Goal: Task Accomplishment & Management: Complete application form

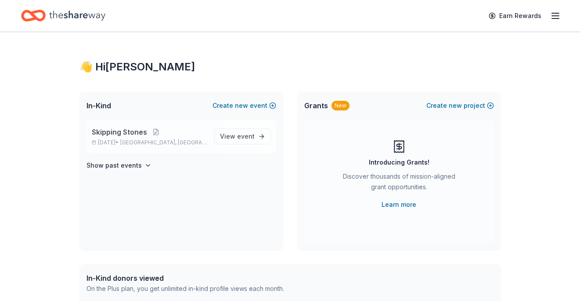
click at [238, 125] on div "Skipping Stones [DATE] • [GEOGRAPHIC_DATA], [GEOGRAPHIC_DATA] View event" at bounding box center [182, 136] width 190 height 33
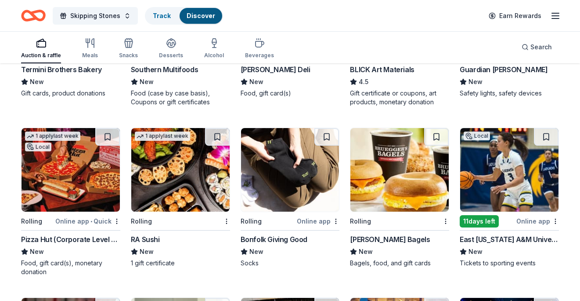
scroll to position [1383, 0]
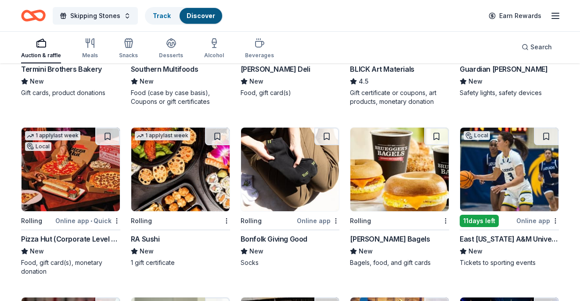
click at [182, 179] on img at bounding box center [180, 168] width 98 height 83
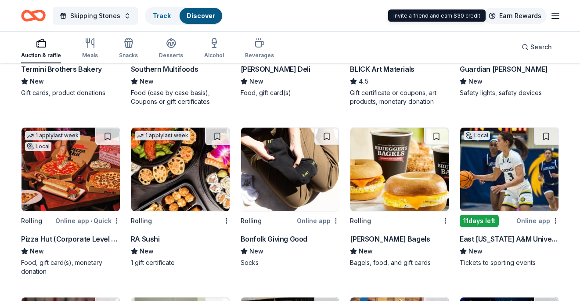
click at [515, 14] on link "Earn Rewards" at bounding box center [515, 16] width 63 height 16
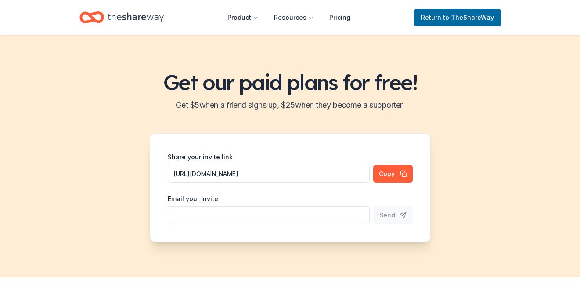
click at [131, 20] on icon "Home" at bounding box center [136, 17] width 56 height 18
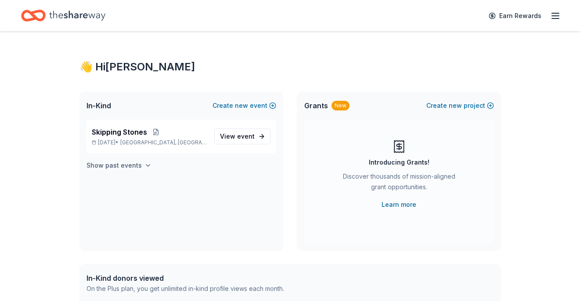
click at [133, 164] on h4 "Show past events" at bounding box center [114, 165] width 55 height 11
click at [167, 185] on p "Skipping Stones" at bounding box center [150, 186] width 116 height 11
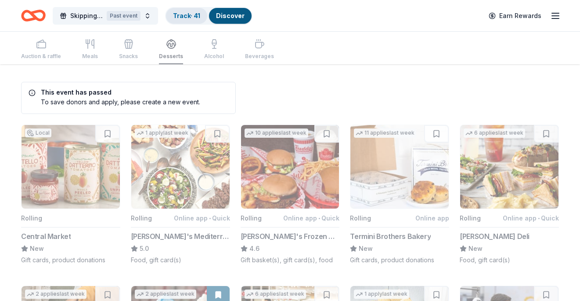
click at [190, 13] on link "Track · 41" at bounding box center [186, 15] width 27 height 7
click at [189, 13] on link "Track · 41" at bounding box center [186, 15] width 27 height 7
click at [141, 11] on button "Skipping Stones Past event" at bounding box center [105, 16] width 105 height 18
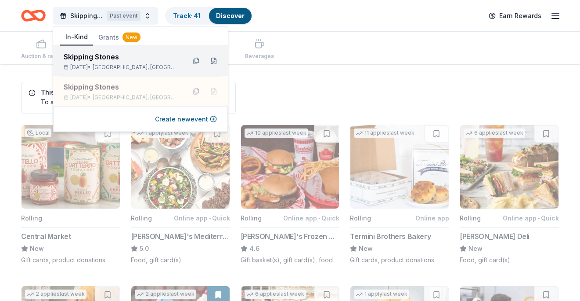
click at [145, 60] on div "Skipping Stones" at bounding box center [121, 56] width 115 height 11
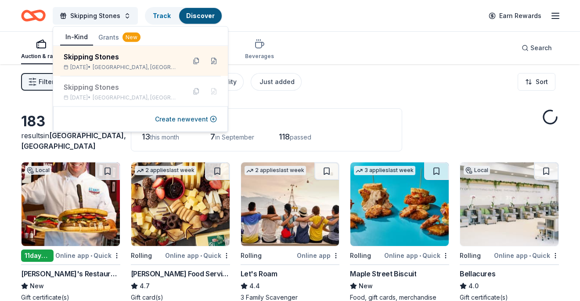
click at [112, 39] on button "Grants New" at bounding box center [119, 37] width 53 height 16
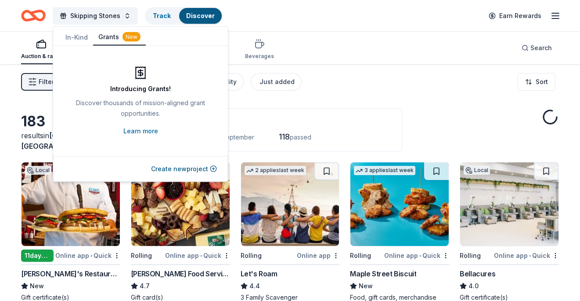
click at [322, 34] on div "Auction & raffle Meals Snacks Desserts Alcohol Beverages Search" at bounding box center [290, 48] width 538 height 33
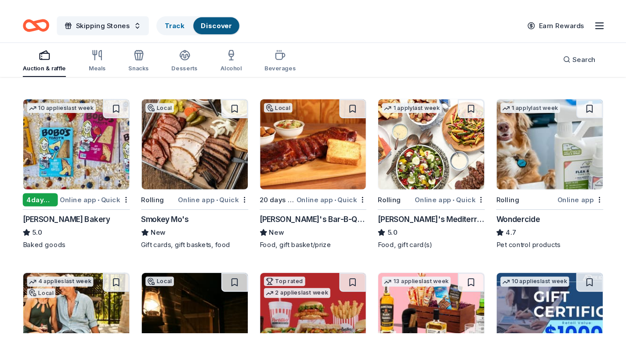
scroll to position [414, 0]
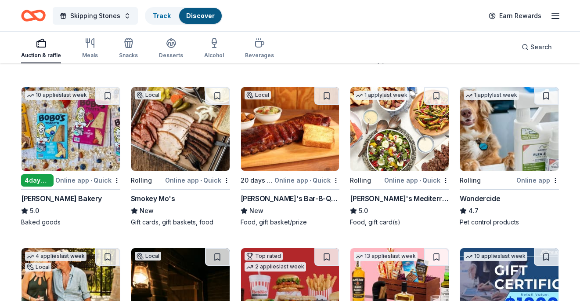
click at [98, 154] on img at bounding box center [71, 128] width 98 height 83
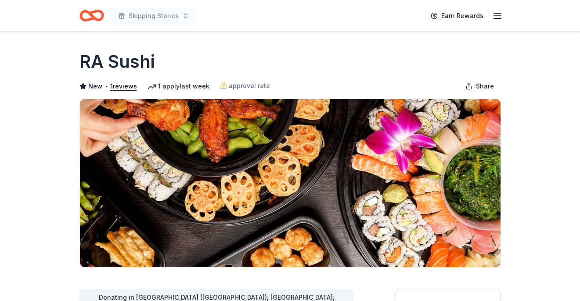
scroll to position [250, 0]
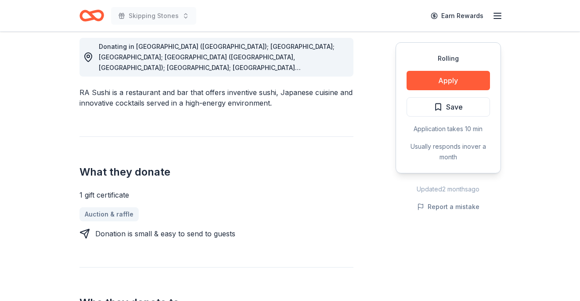
click at [312, 61] on div "Donating in AK (Anchorage); AZ; CA; CO (Broomfield, Denver); FL; GA (Alpharetta…" at bounding box center [223, 57] width 248 height 32
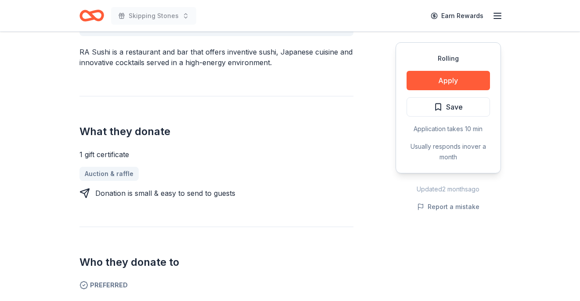
scroll to position [290, 0]
click at [204, 191] on div "Donation is small & easy to send to guests" at bounding box center [165, 193] width 140 height 11
click at [204, 190] on div "Donation is small & easy to send to guests" at bounding box center [165, 193] width 140 height 11
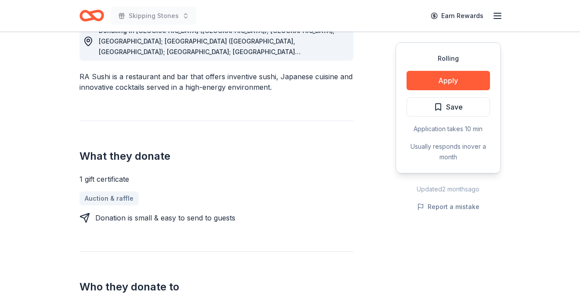
scroll to position [163, 0]
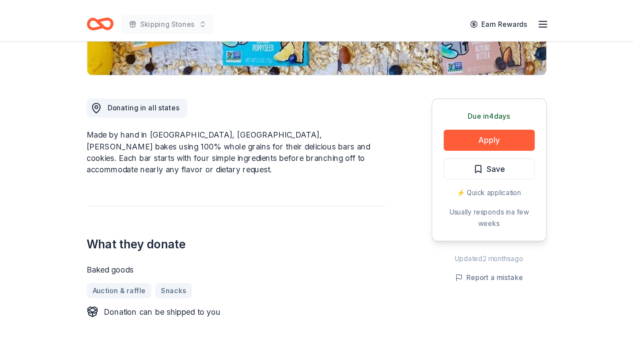
scroll to position [246, 0]
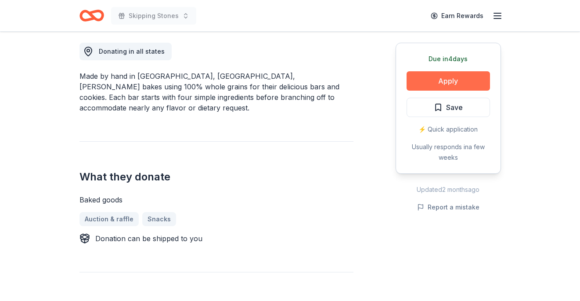
click at [444, 82] on button "Apply" at bounding box center [448, 80] width 83 height 19
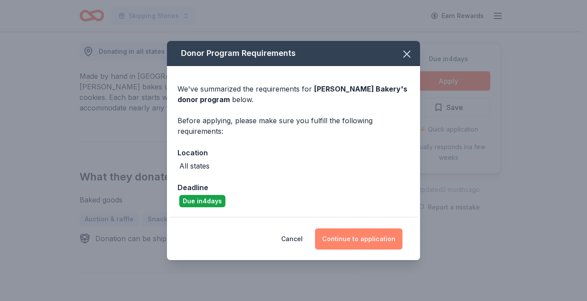
click at [356, 232] on button "Continue to application" at bounding box center [358, 238] width 87 height 21
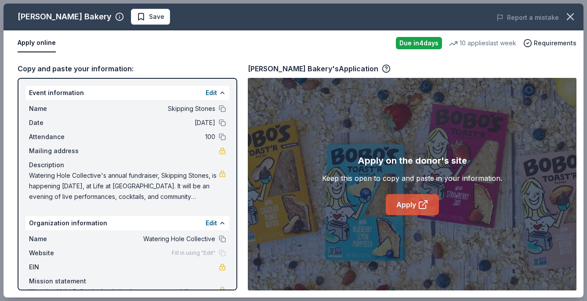
click at [429, 207] on link "Apply" at bounding box center [412, 204] width 53 height 21
